Goal: Download file/media

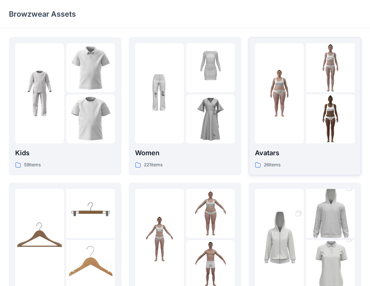
click at [268, 151] on p "Avatars" at bounding box center [305, 153] width 100 height 10
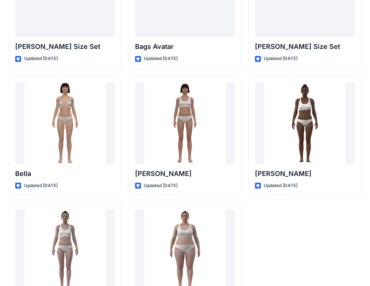
scroll to position [895, 0]
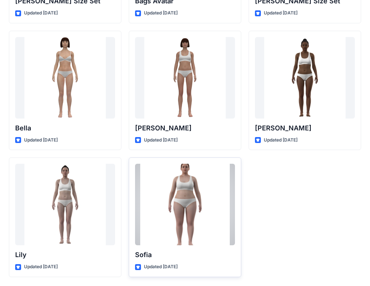
click at [178, 242] on div at bounding box center [185, 204] width 100 height 81
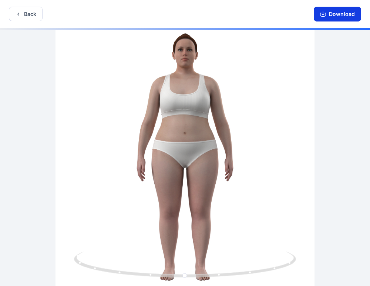
click at [335, 16] on button "Download" at bounding box center [337, 14] width 47 height 15
click at [329, 19] on button "Download" at bounding box center [337, 14] width 47 height 15
click at [338, 14] on button "Download" at bounding box center [337, 14] width 47 height 15
click at [325, 14] on icon "button" at bounding box center [323, 14] width 6 height 6
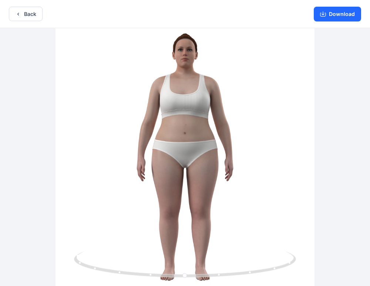
click at [327, 23] on div "Download" at bounding box center [337, 14] width 65 height 28
click at [327, 16] on button "Download" at bounding box center [337, 14] width 47 height 15
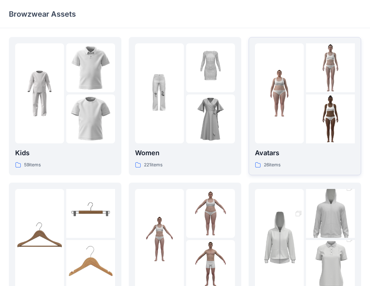
scroll to position [4, 0]
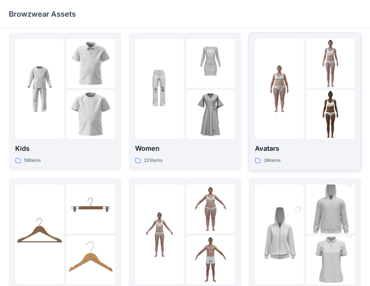
click at [267, 153] on p "Avatars" at bounding box center [305, 148] width 100 height 10
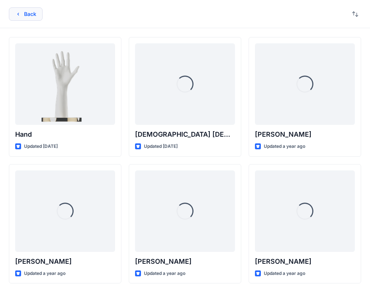
click at [33, 16] on button "Back" at bounding box center [26, 13] width 34 height 13
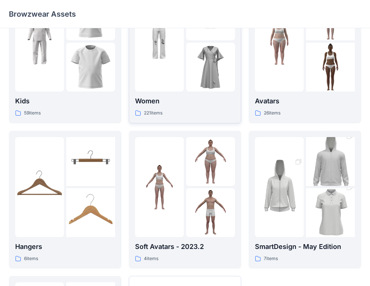
scroll to position [52, 0]
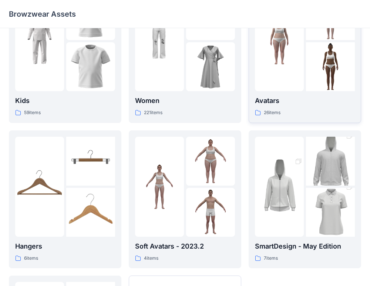
click at [267, 100] on p "Avatars" at bounding box center [305, 101] width 100 height 10
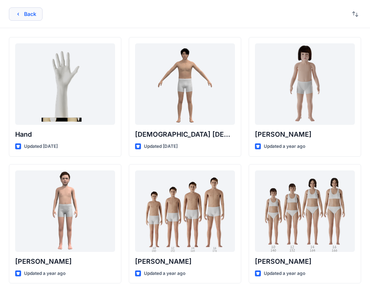
click at [24, 10] on button "Back" at bounding box center [26, 13] width 34 height 13
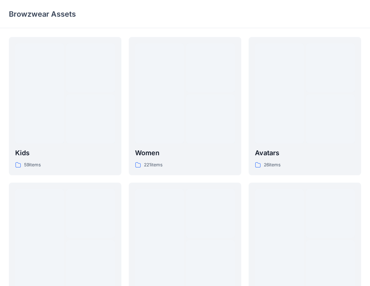
scroll to position [52, 0]
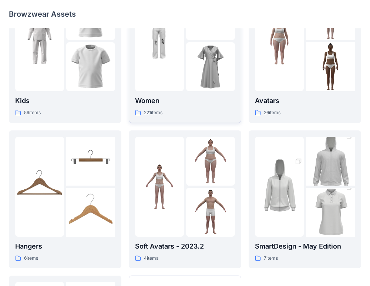
click at [146, 102] on p "Women" at bounding box center [185, 101] width 100 height 10
